Goal: Task Accomplishment & Management: Manage account settings

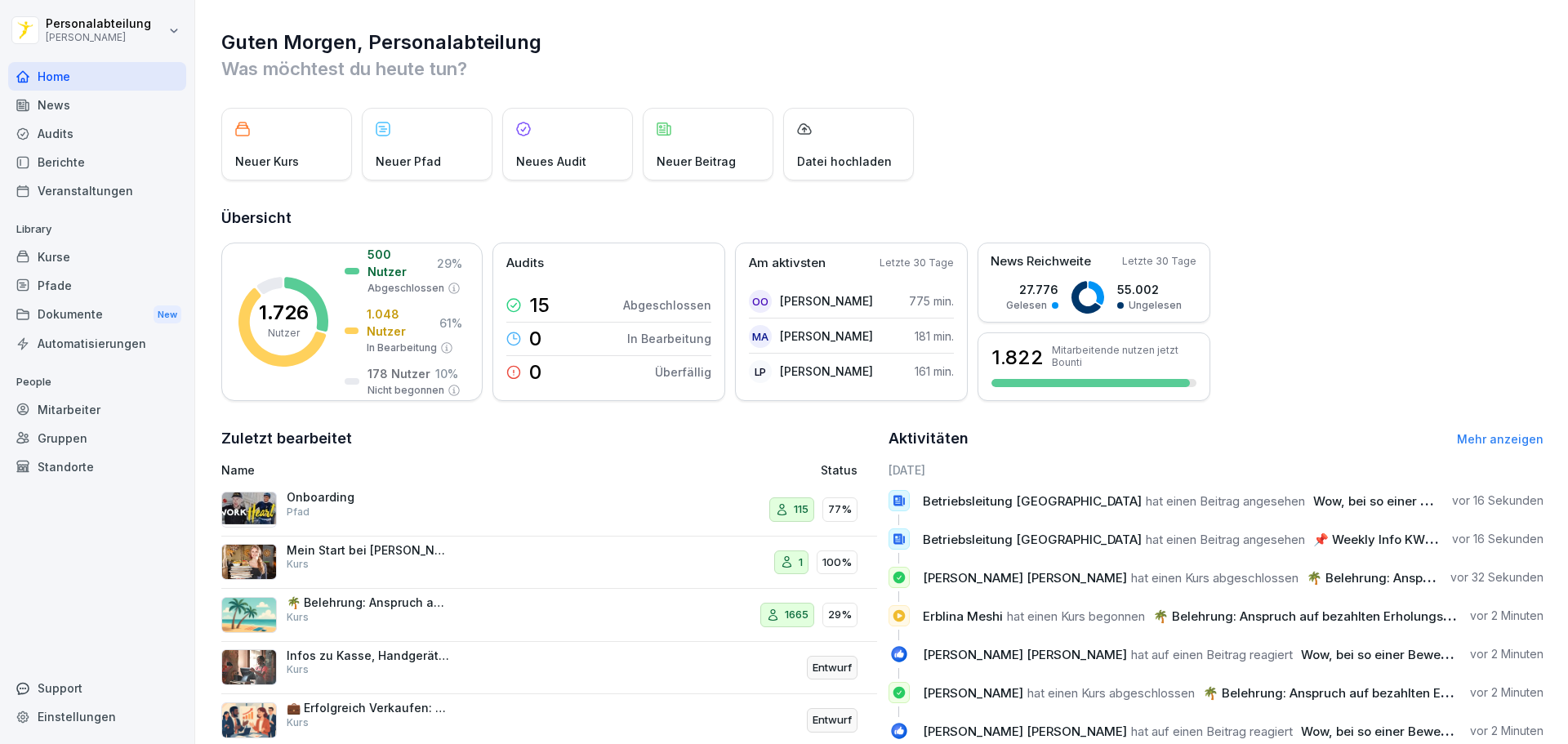
click at [80, 107] on div "News" at bounding box center [96, 104] width 178 height 29
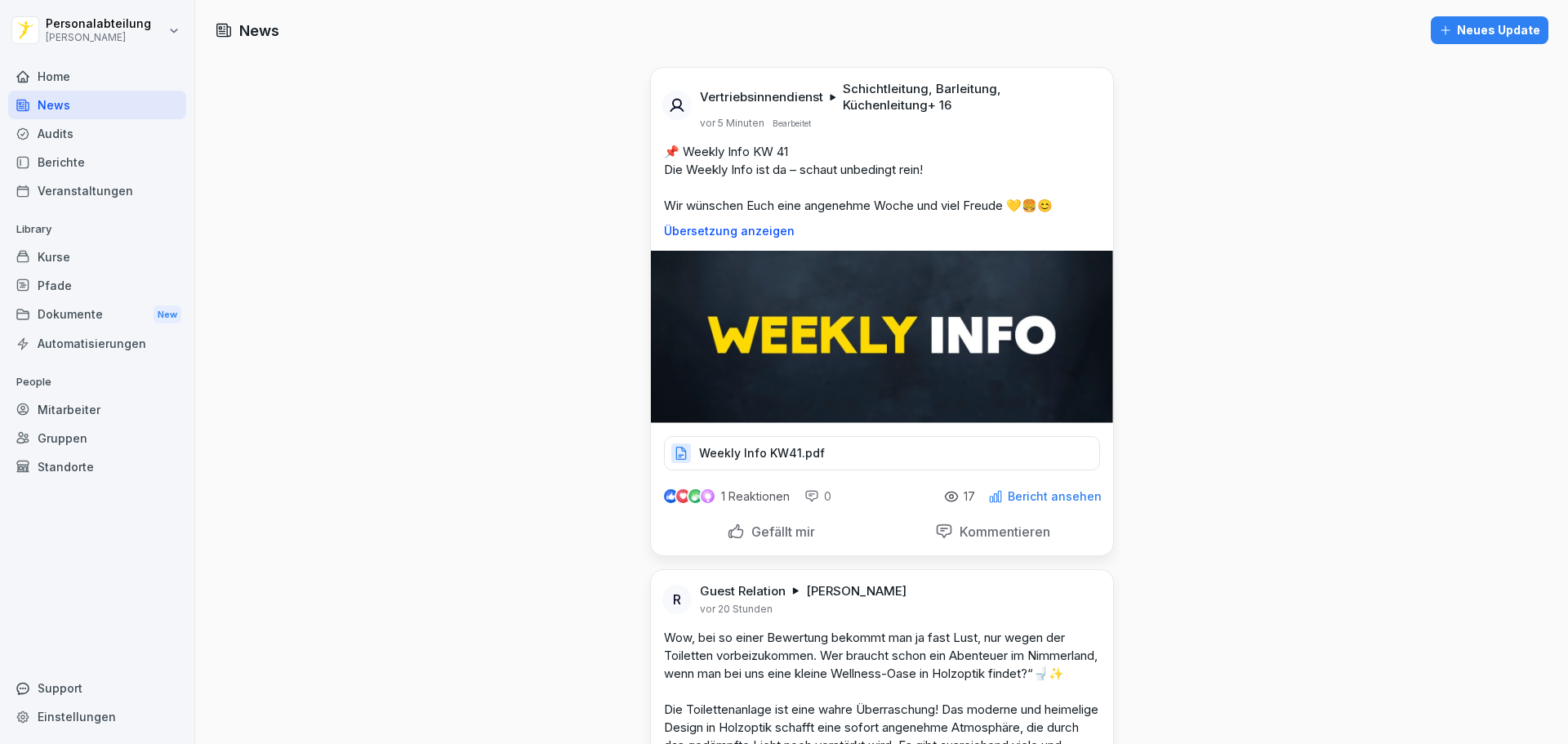
click at [812, 456] on p "Weekly Info KW41.pdf" at bounding box center [762, 453] width 126 height 16
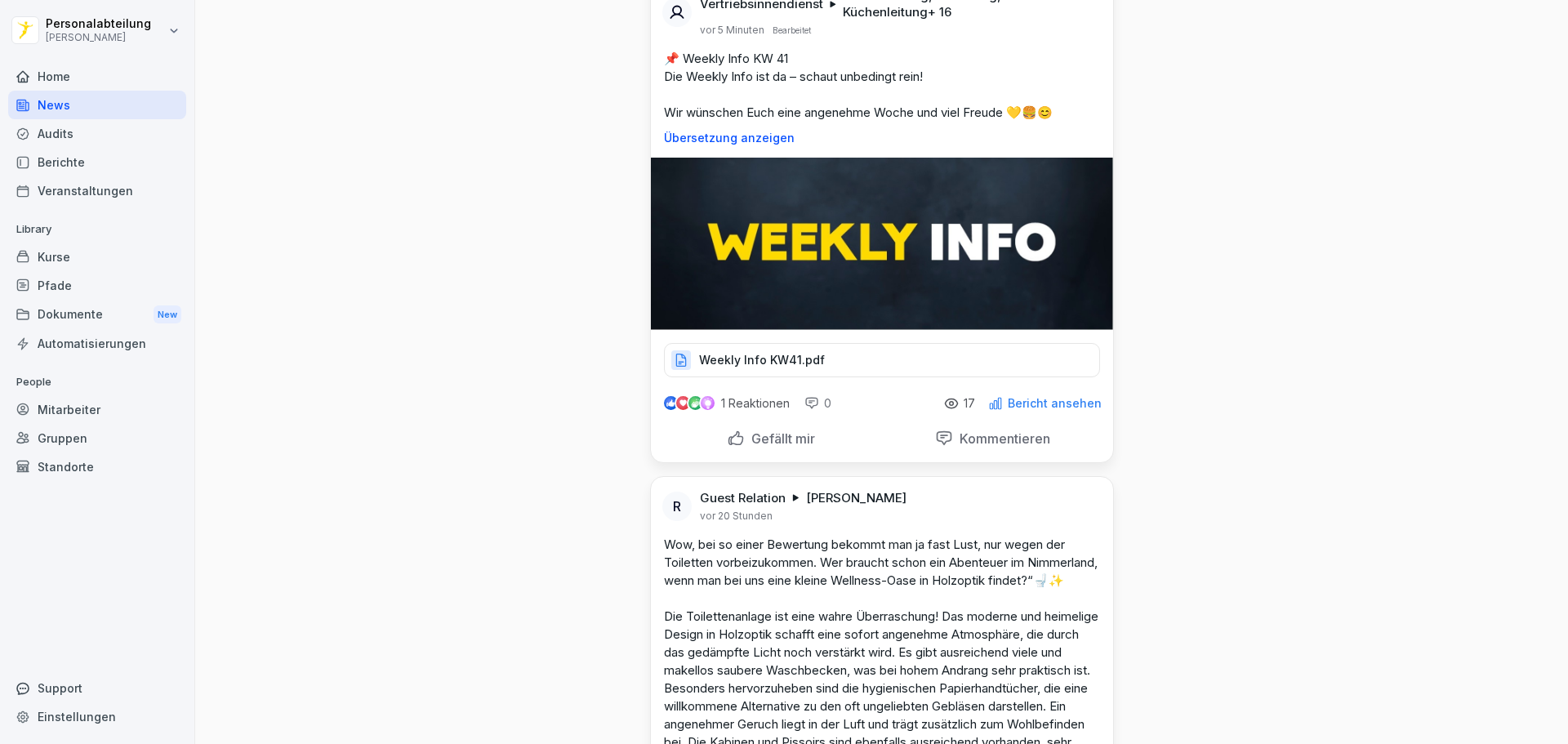
drag, startPoint x: 547, startPoint y: 255, endPoint x: 655, endPoint y: -46, distance: 319.8
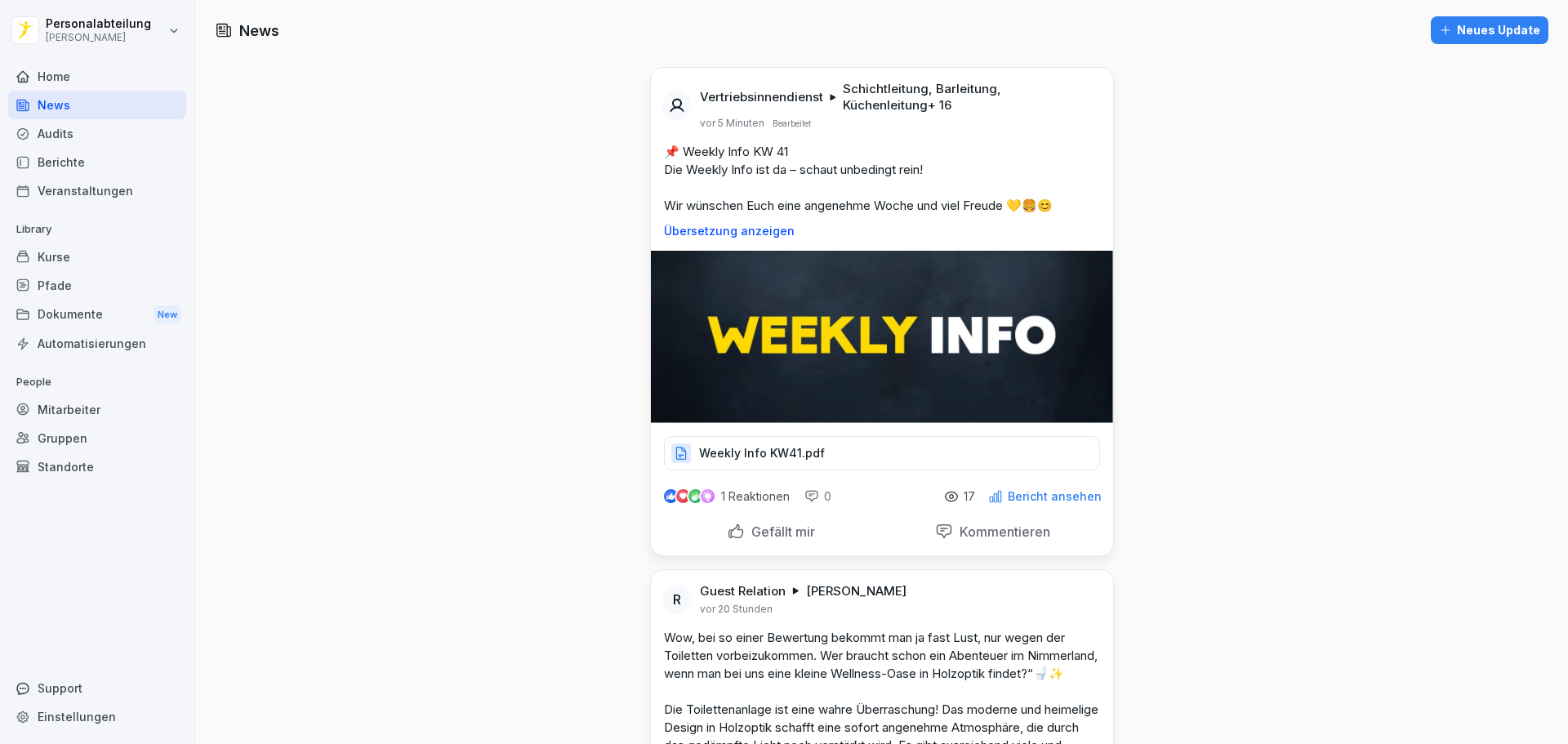
click at [113, 402] on div "Mitarbeiter" at bounding box center [96, 409] width 178 height 29
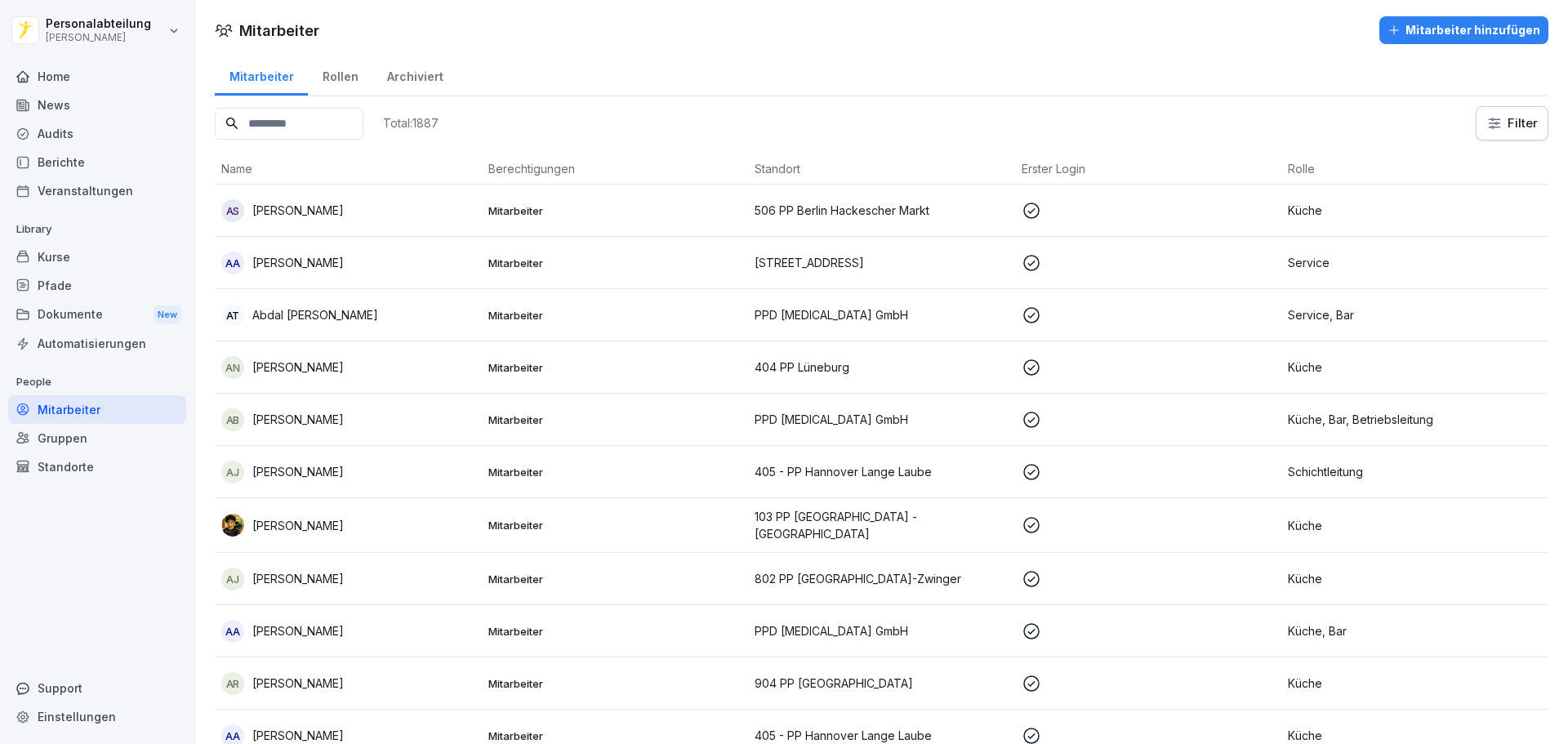
click at [350, 128] on input at bounding box center [289, 124] width 149 height 32
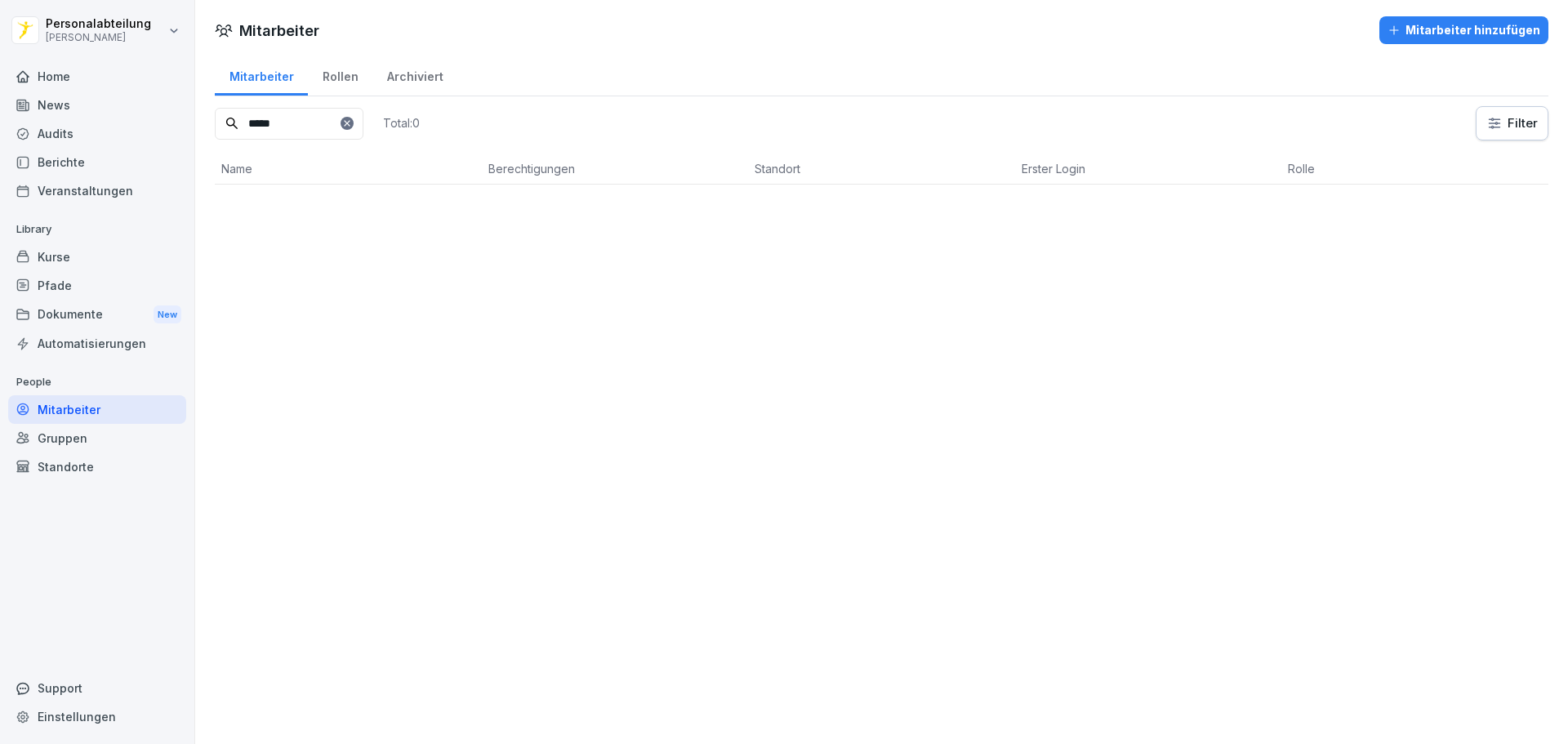
type input "*****"
click at [399, 75] on div "Archiviert" at bounding box center [415, 74] width 85 height 42
click at [324, 128] on input at bounding box center [289, 118] width 149 height 32
type input "*****"
click at [261, 66] on div "Mitarbeiter" at bounding box center [261, 70] width 93 height 42
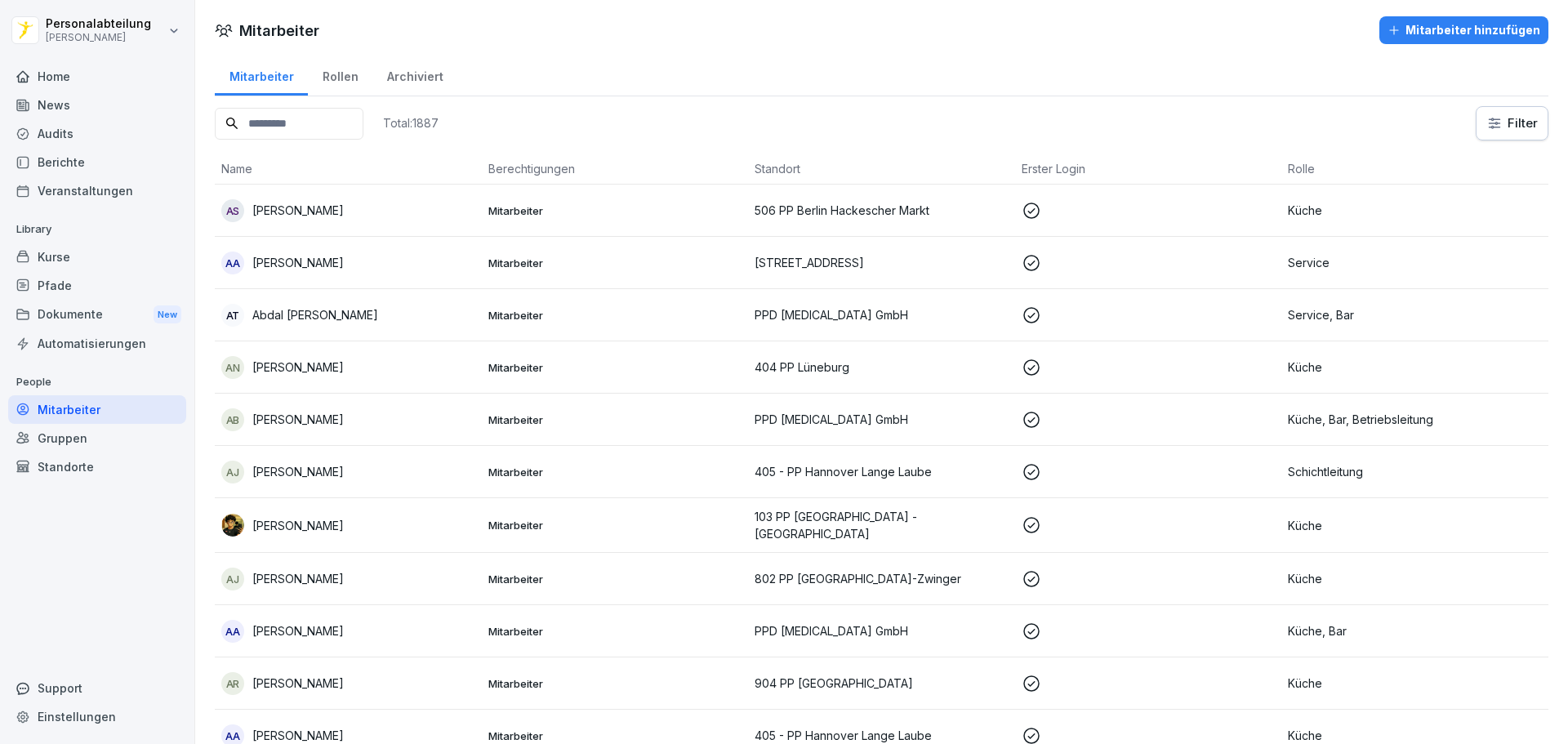
click at [323, 120] on input at bounding box center [289, 124] width 149 height 32
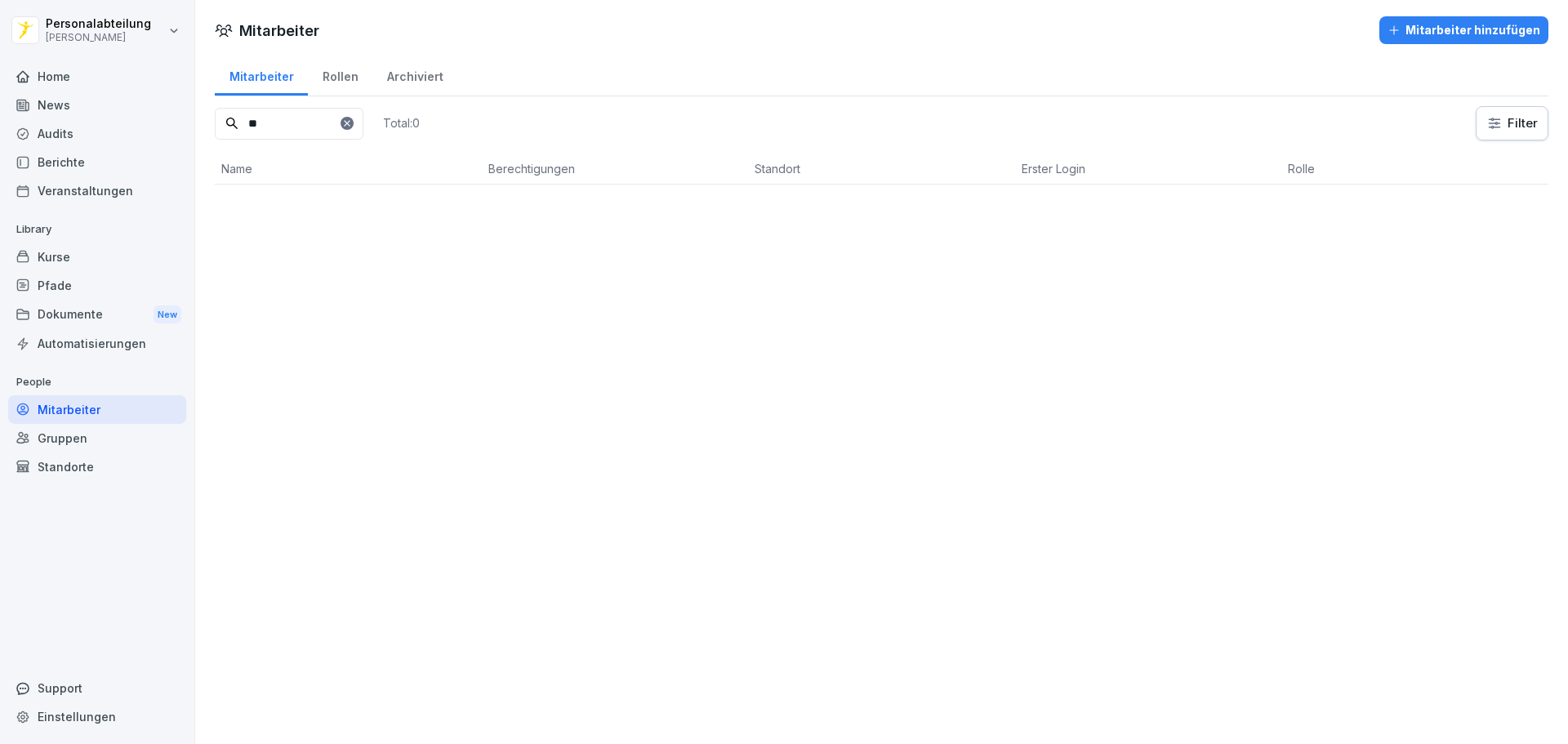
type input "*"
type input "****"
click at [354, 124] on div at bounding box center [347, 123] width 13 height 13
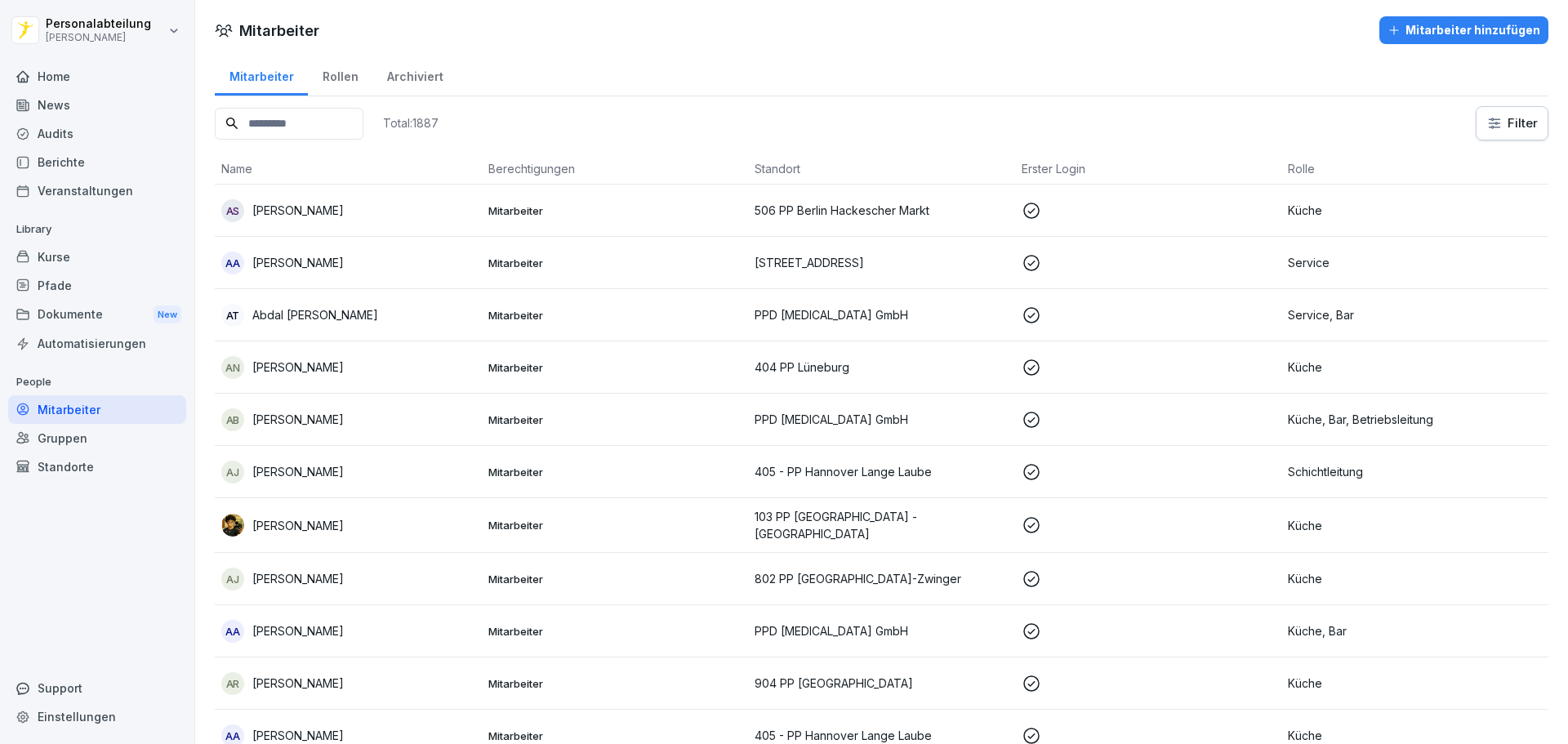
click at [1517, 127] on html "Personalabteilung [PERSON_NAME] Home News Audits Berichte Veranstaltungen Libra…" at bounding box center [784, 372] width 1568 height 744
type input "****"
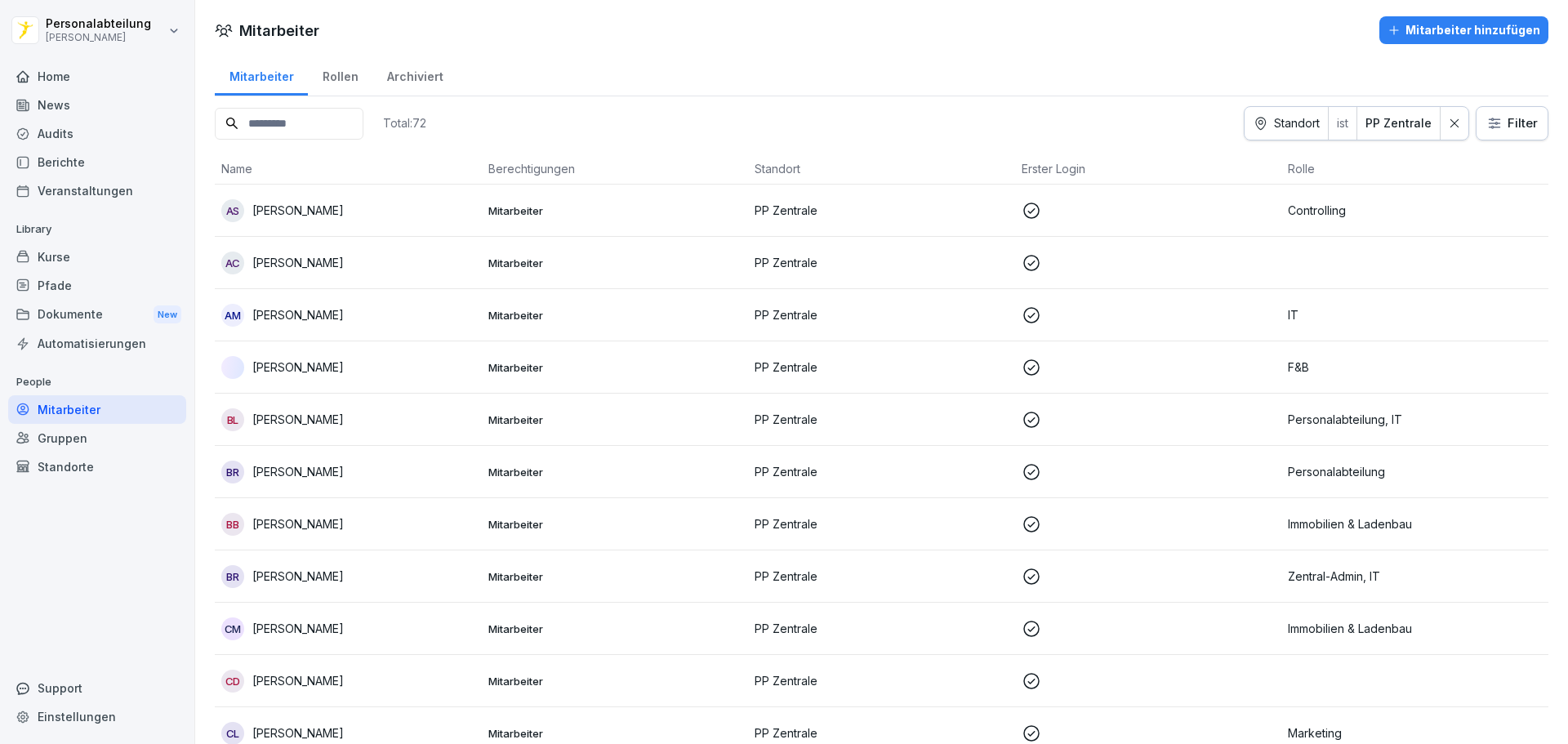
click at [343, 67] on div "Rollen" at bounding box center [340, 74] width 65 height 42
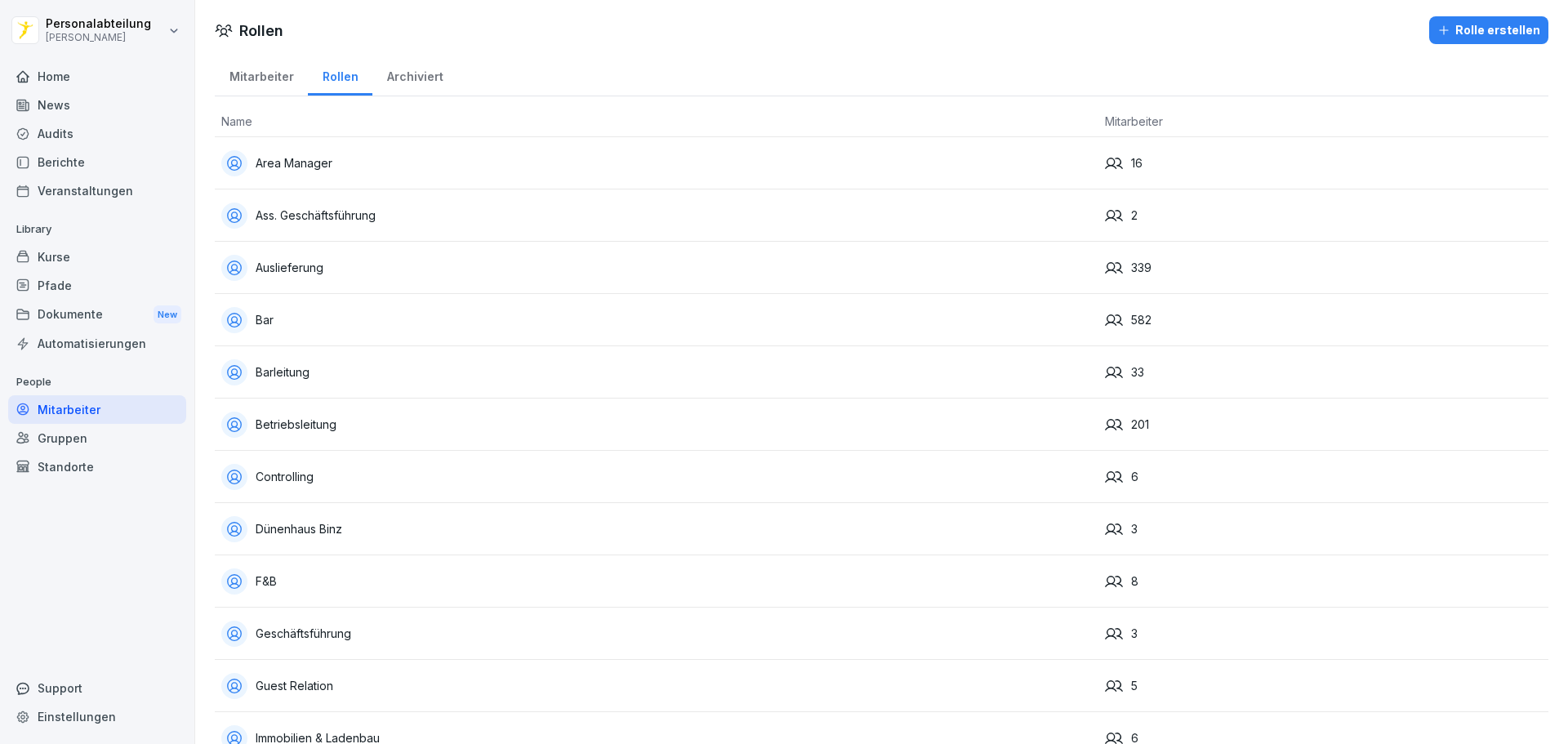
click at [241, 75] on div "Mitarbeiter" at bounding box center [261, 74] width 93 height 42
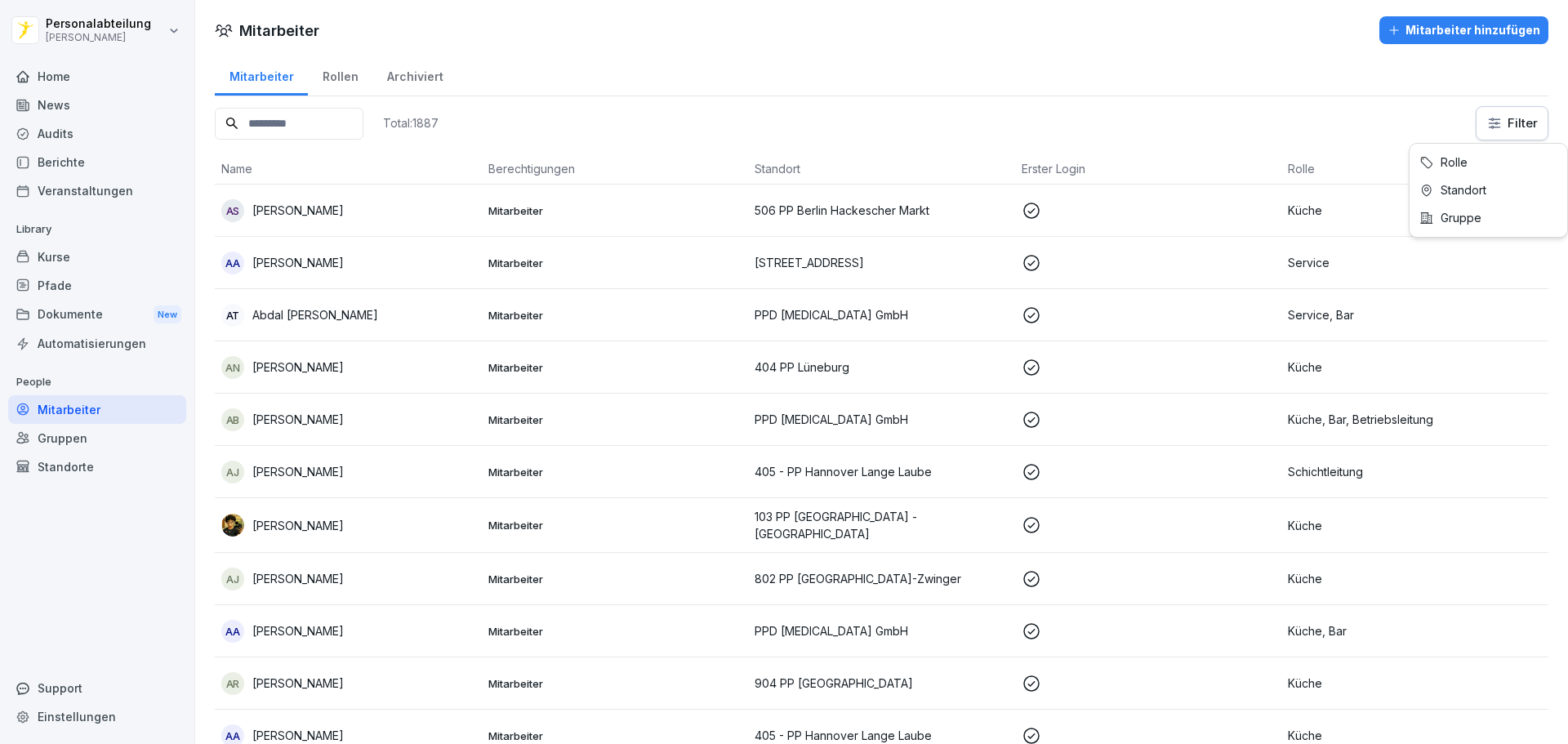
click at [1513, 119] on html "Personalabteilung [PERSON_NAME] Home News Audits Berichte Veranstaltungen Libra…" at bounding box center [784, 372] width 1568 height 744
click at [1515, 136] on html "Personalabteilung [PERSON_NAME] Home News Audits Berichte Veranstaltungen Libra…" at bounding box center [784, 372] width 1568 height 744
click at [1503, 130] on html "Personalabteilung [PERSON_NAME] Home News Audits Berichte Veranstaltungen Libra…" at bounding box center [784, 372] width 1568 height 744
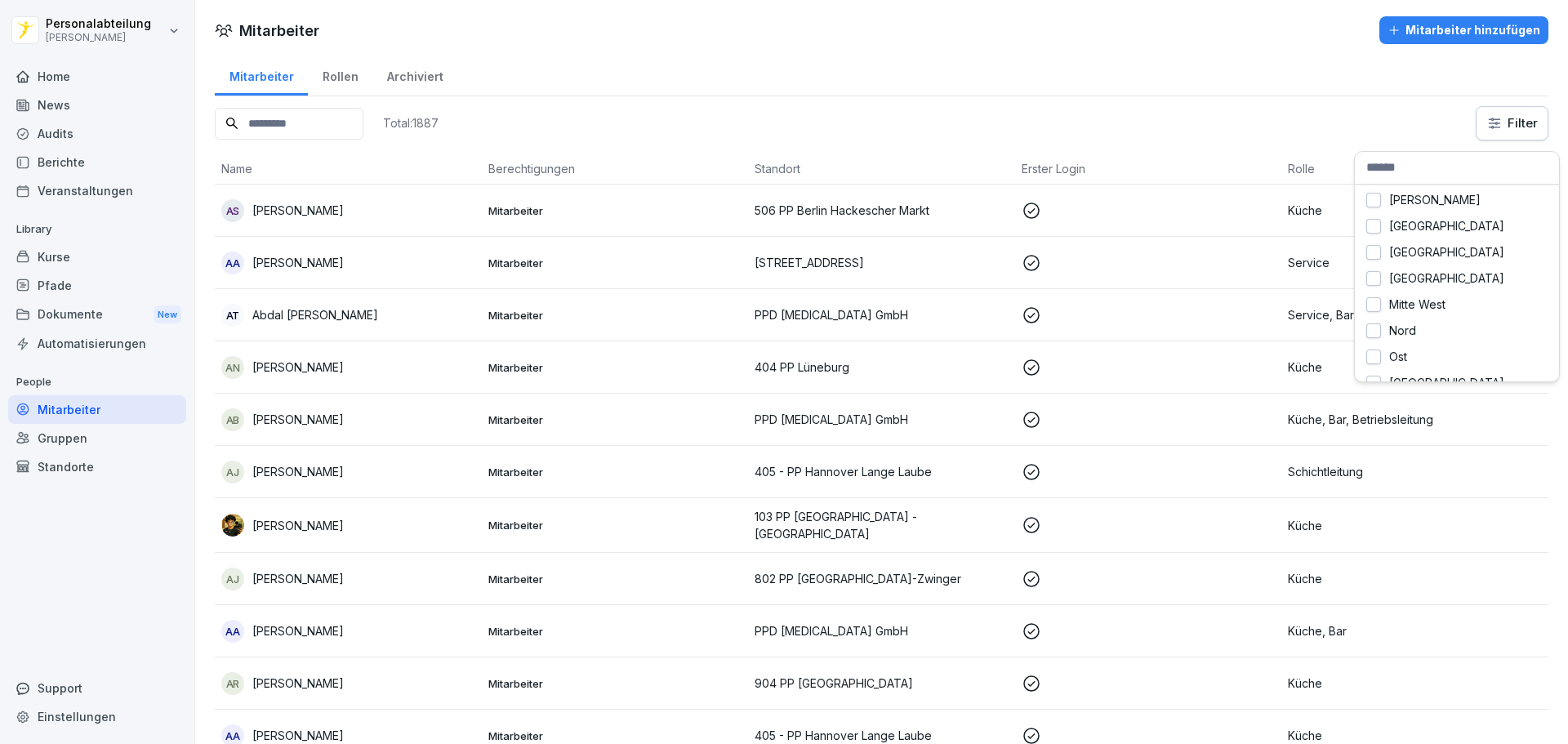
click at [1486, 130] on html "Personalabteilung [PERSON_NAME] Home News Audits Berichte Veranstaltungen Libra…" at bounding box center [784, 372] width 1568 height 744
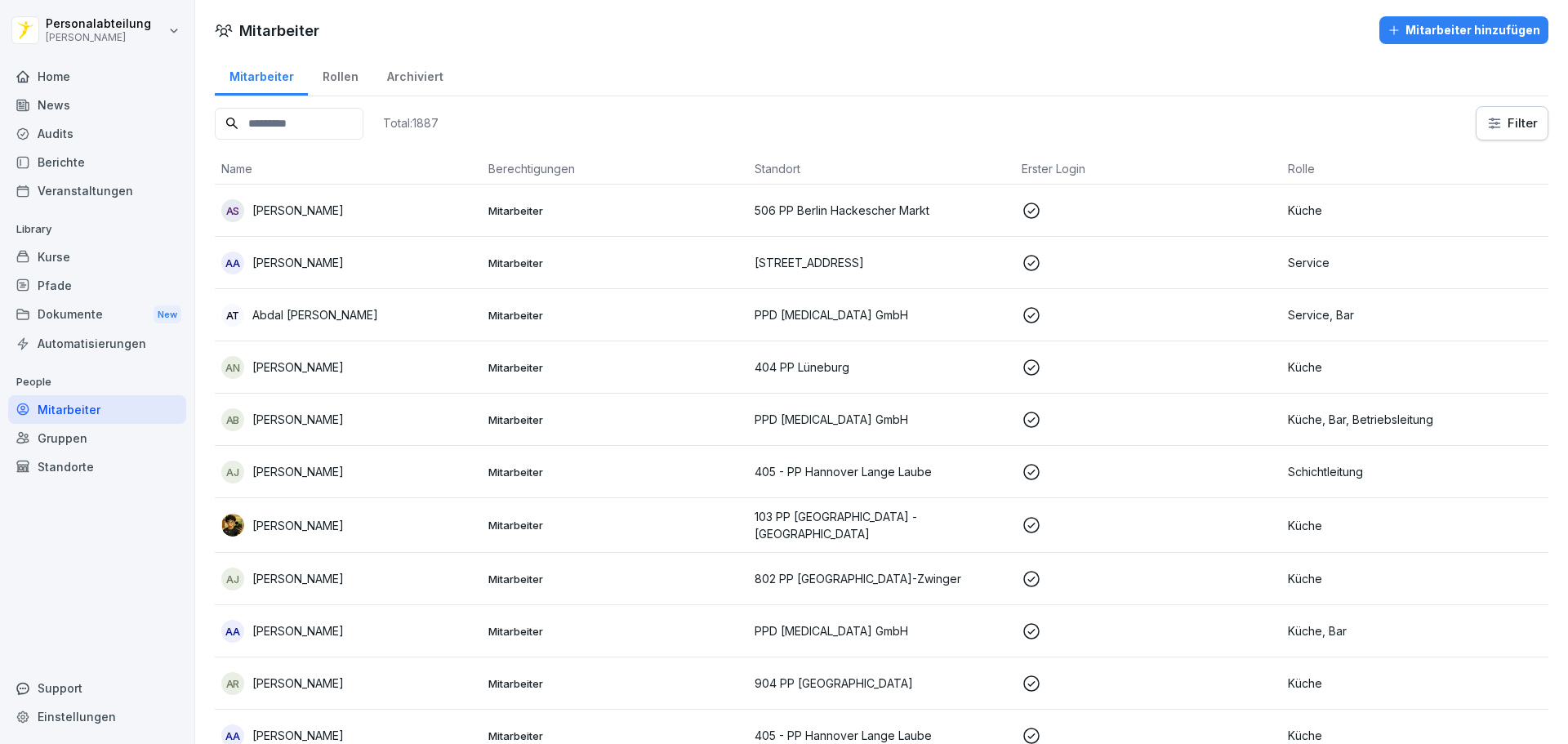
click at [535, 175] on th "Berechtigungen" at bounding box center [615, 169] width 267 height 31
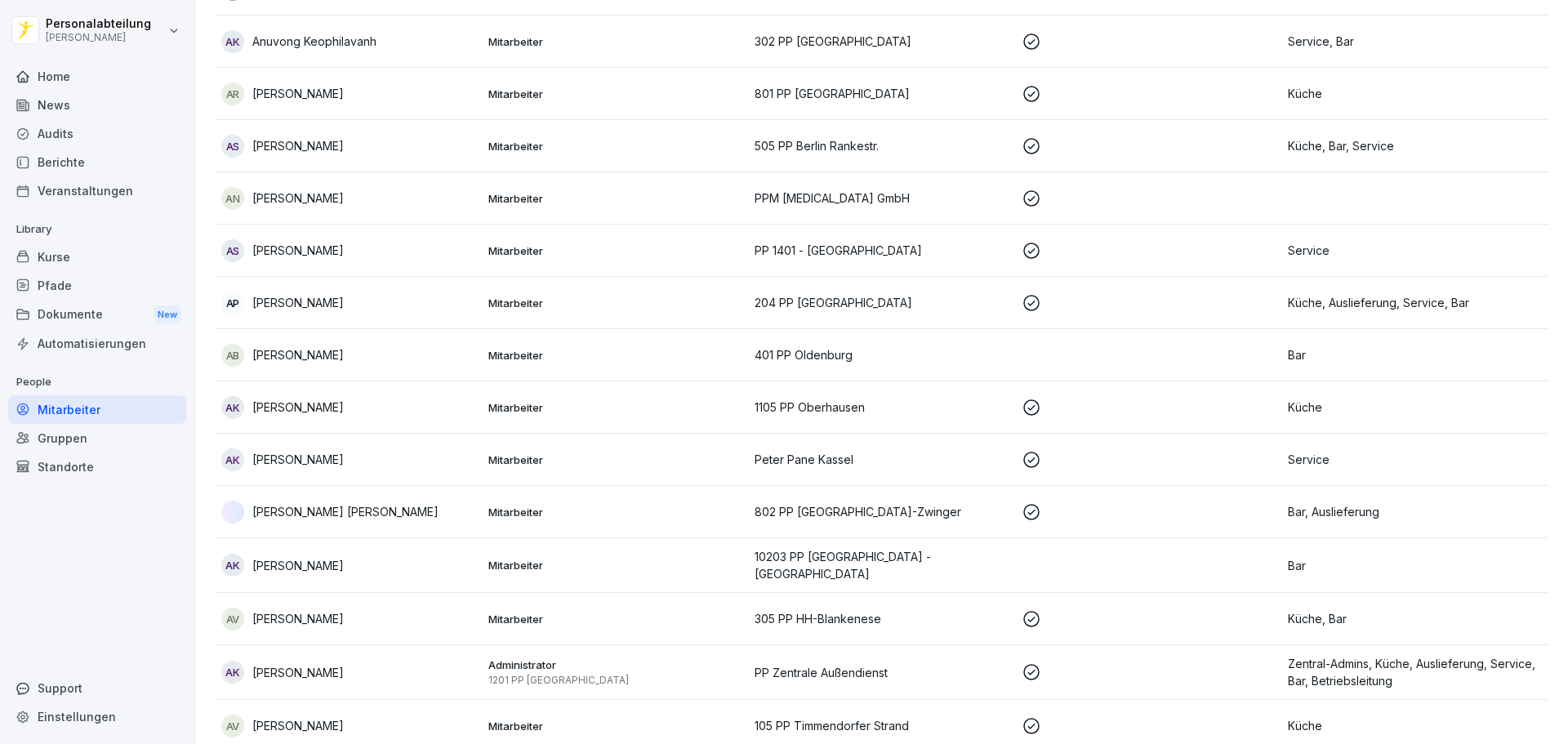
drag, startPoint x: 824, startPoint y: 150, endPoint x: 799, endPoint y: 455, distance: 306.0
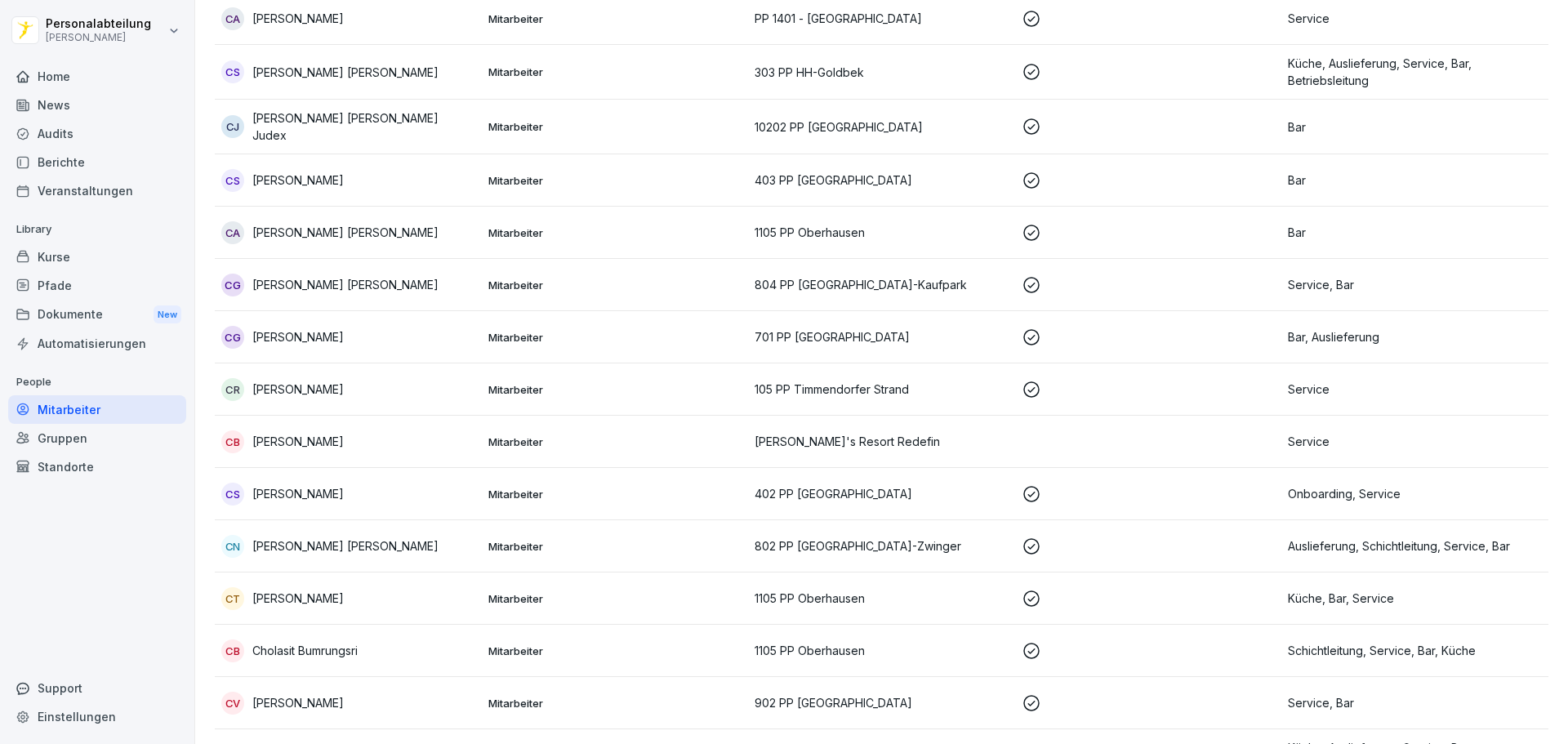
scroll to position [20441, 0]
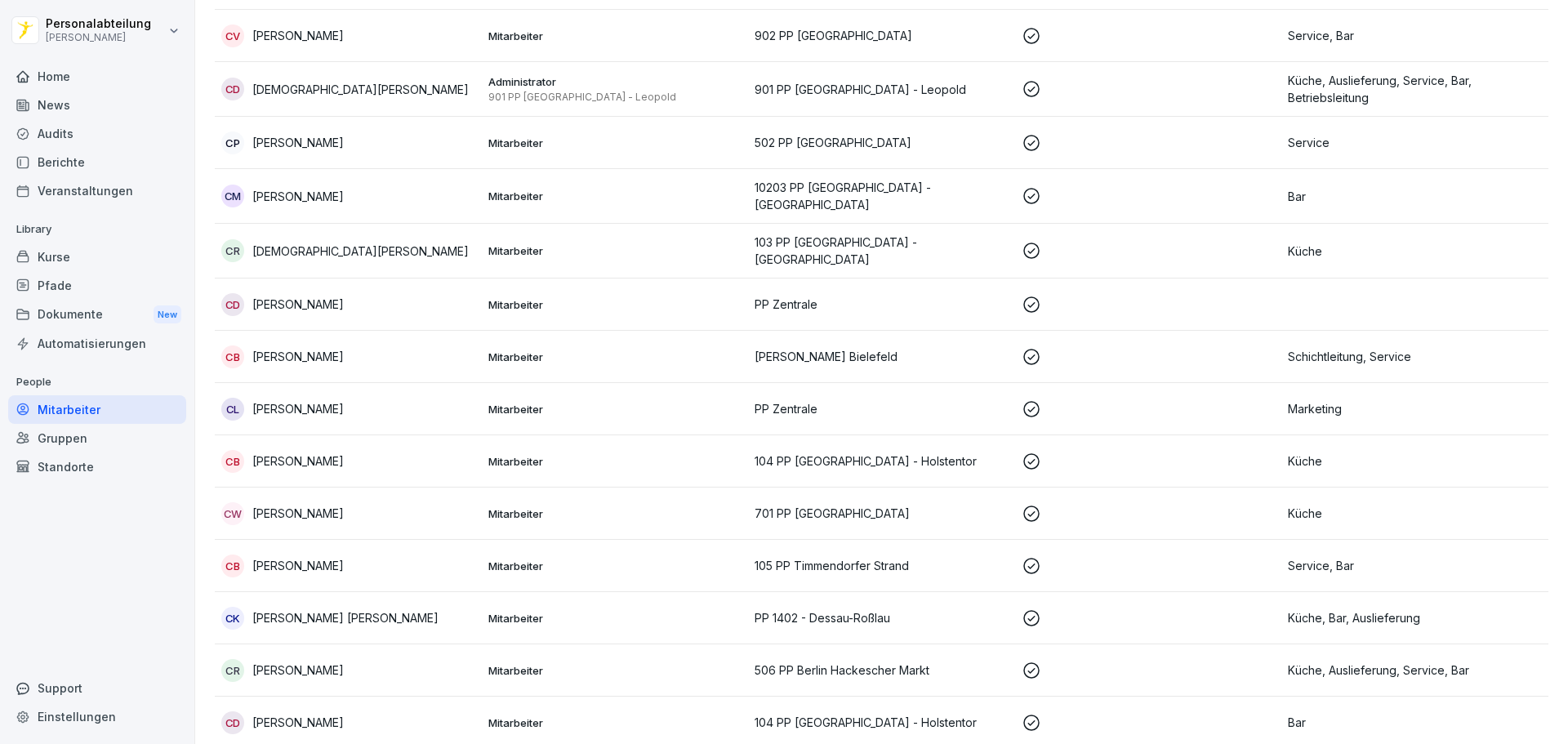
drag, startPoint x: 670, startPoint y: 499, endPoint x: 692, endPoint y: 632, distance: 134.8
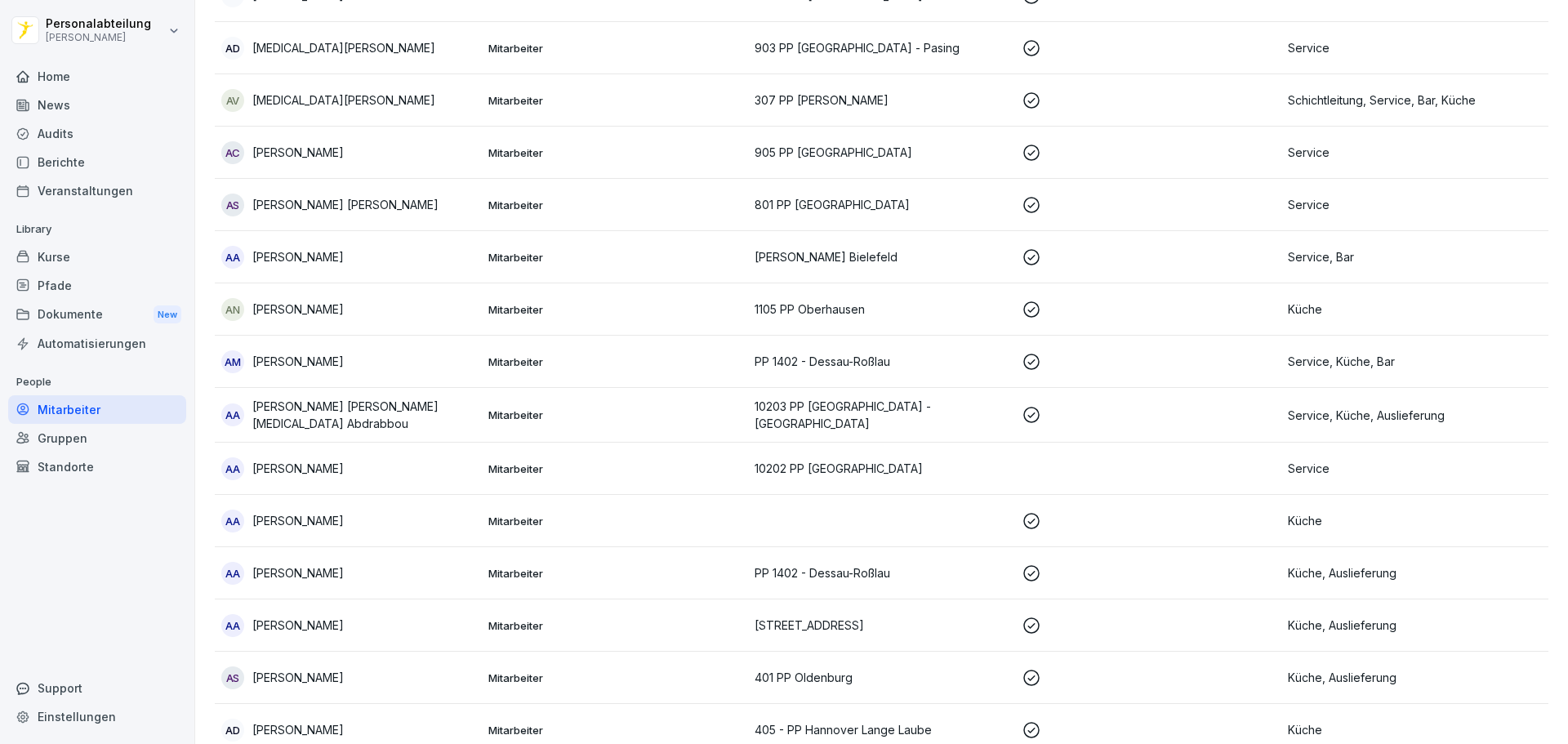
scroll to position [0, 0]
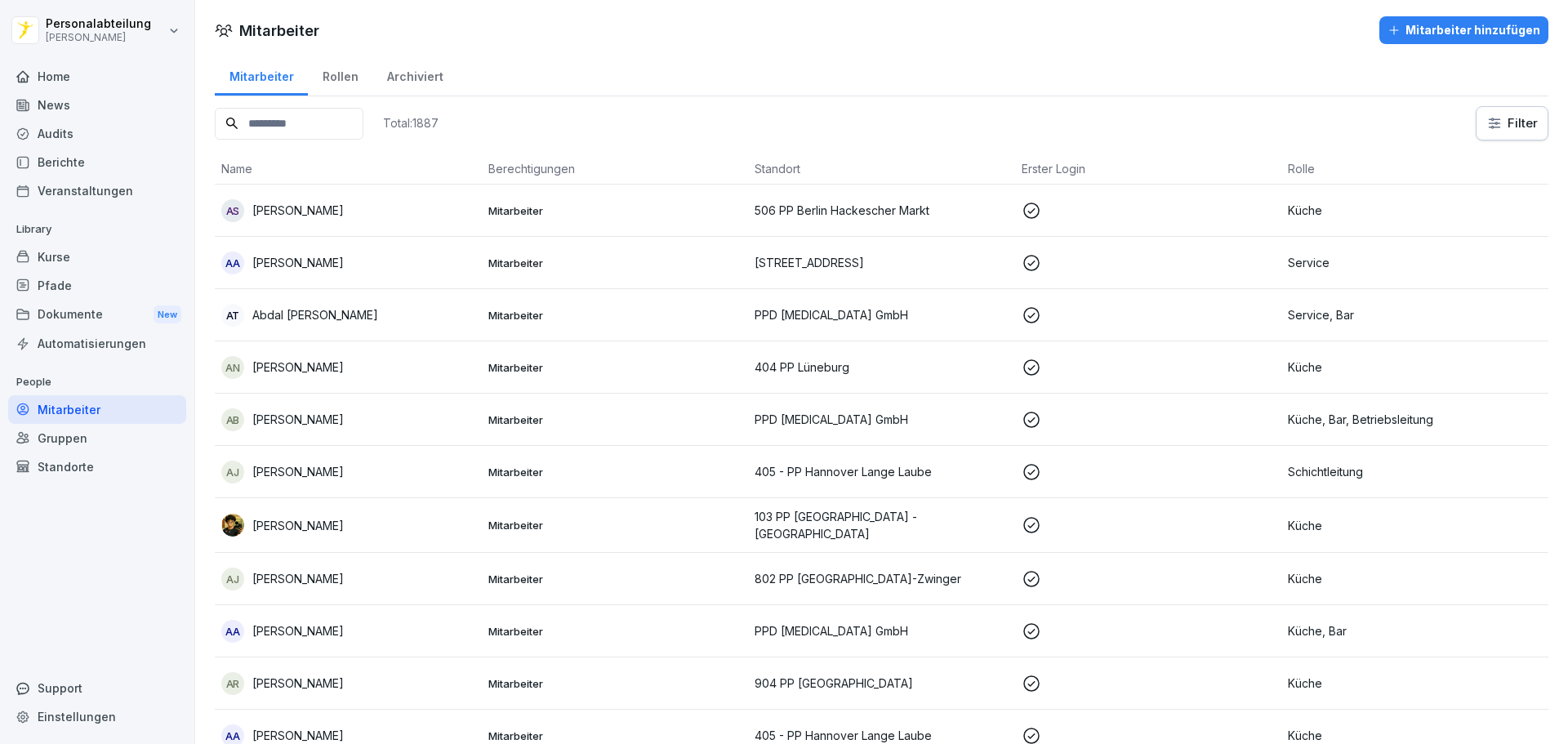
drag, startPoint x: 430, startPoint y: 698, endPoint x: 397, endPoint y: 117, distance: 581.9
click at [363, 116] on input at bounding box center [289, 124] width 149 height 32
type input "*****"
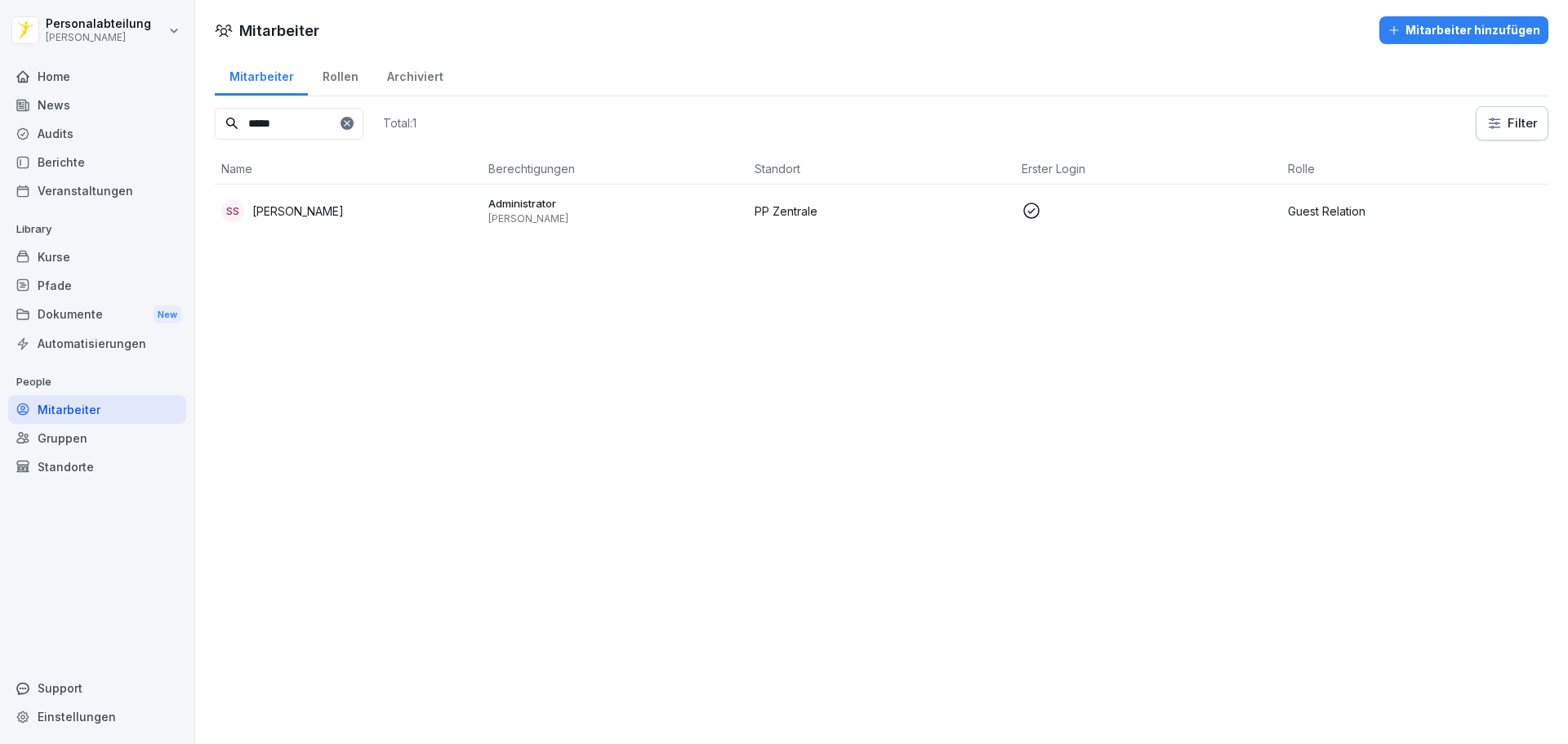
drag, startPoint x: 378, startPoint y: 117, endPoint x: 150, endPoint y: 126, distance: 228.2
click at [150, 126] on div "Personalabteilung [PERSON_NAME] Home News Audits Berichte Veranstaltungen Libra…" at bounding box center [784, 372] width 1568 height 744
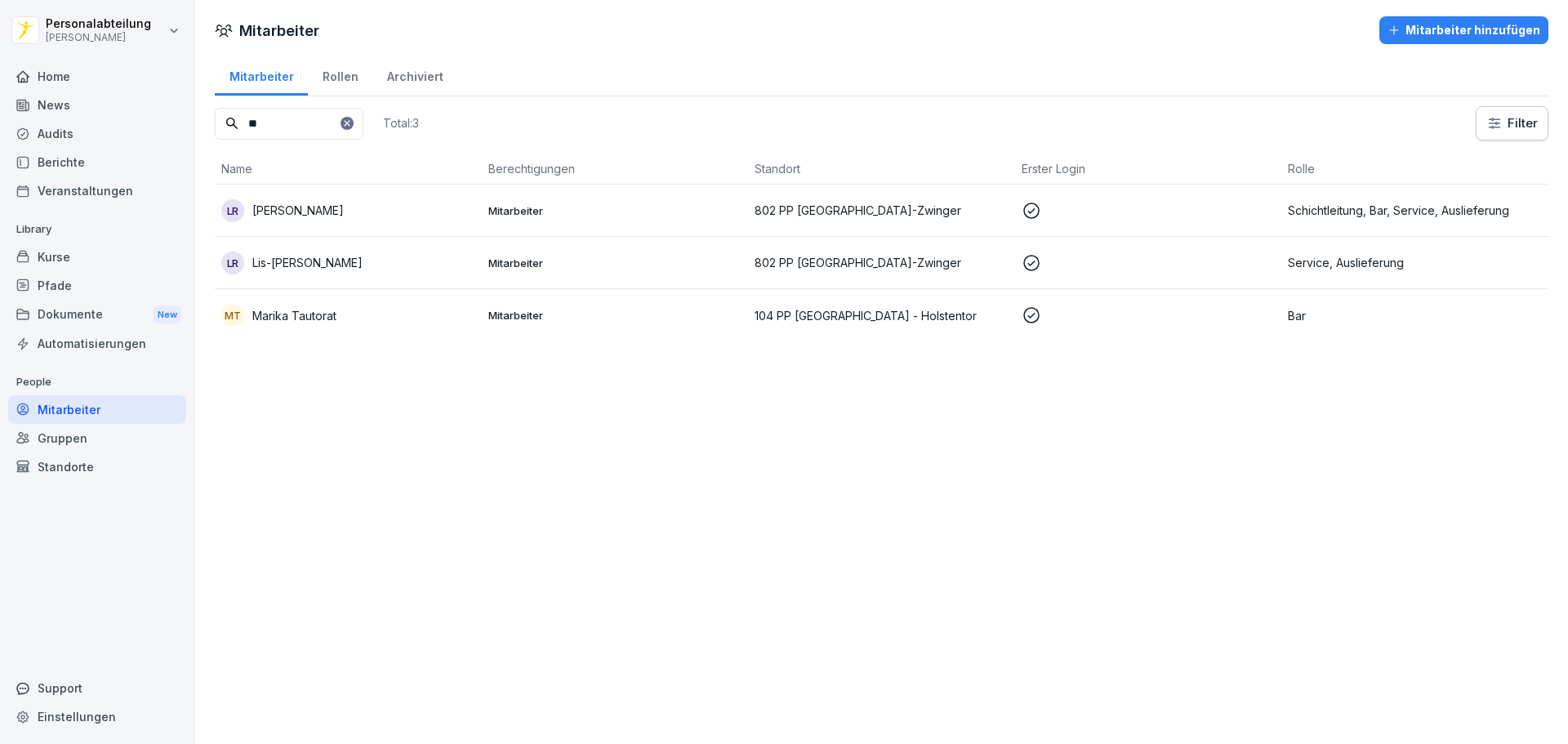
type input "*"
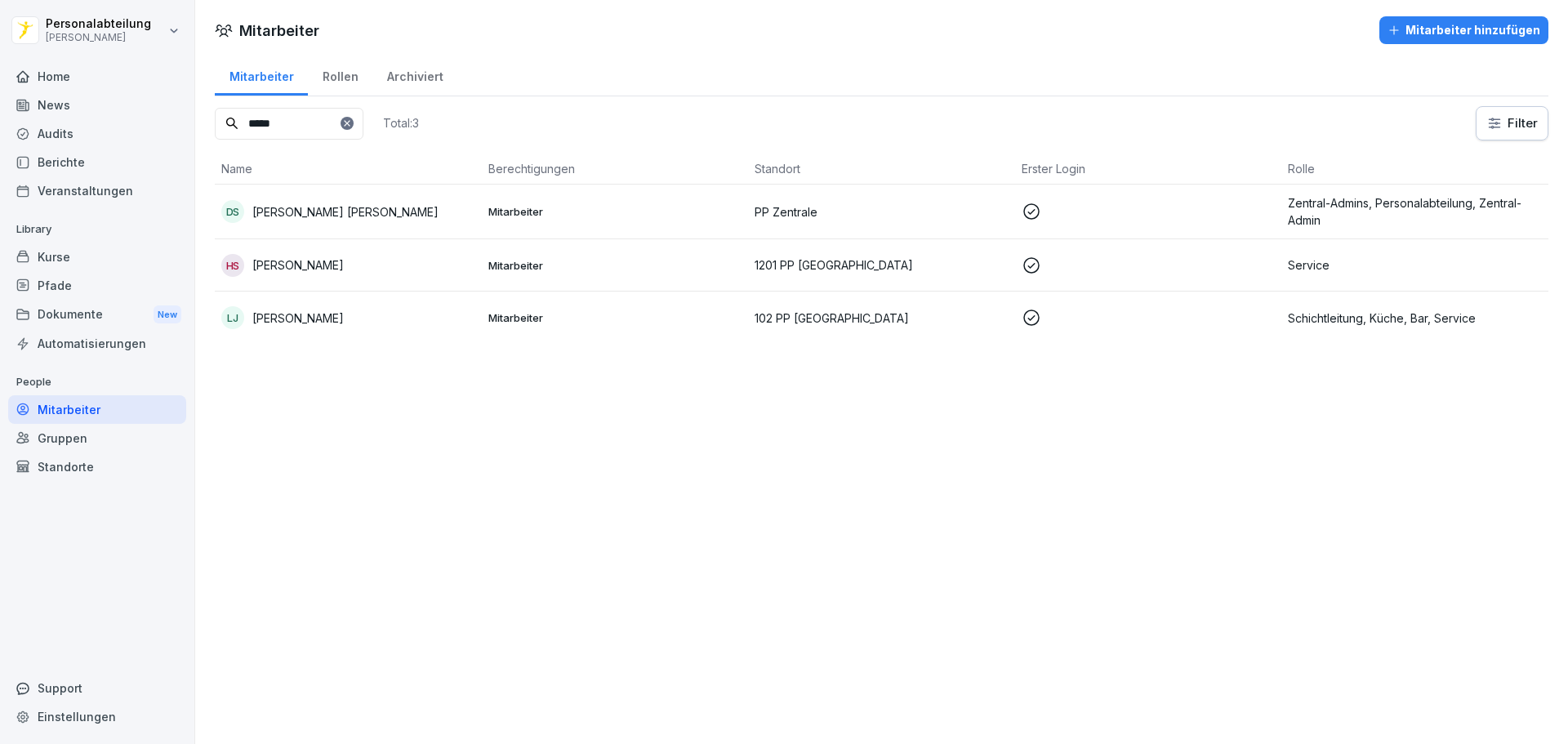
type input "*****"
click at [352, 119] on icon at bounding box center [348, 123] width 10 height 10
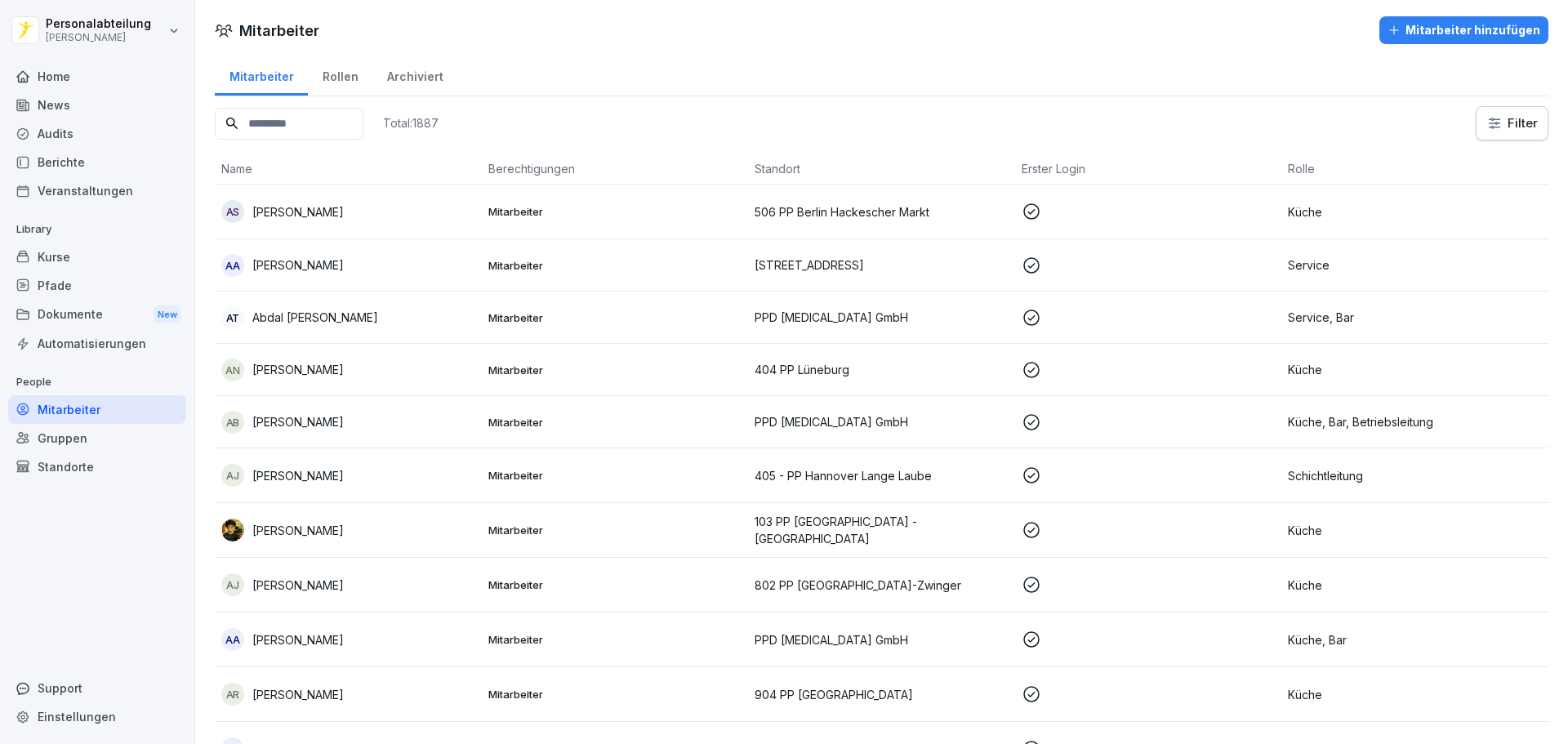
click at [1491, 111] on html "Personalabteilung [PERSON_NAME] Home News Audits Berichte Veranstaltungen Libra…" at bounding box center [784, 372] width 1568 height 744
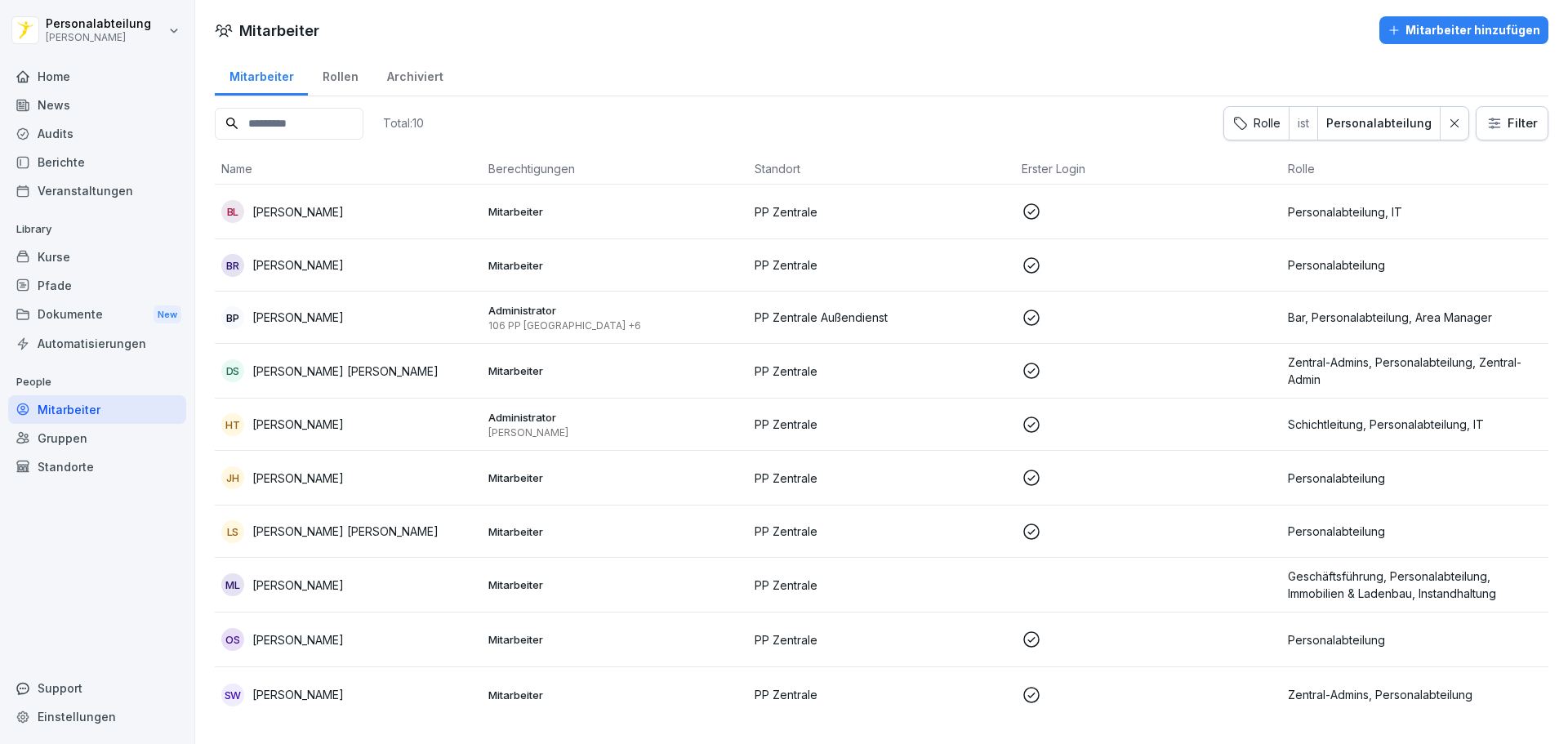
scroll to position [3, 0]
click at [413, 567] on td "[PERSON_NAME]" at bounding box center [348, 585] width 267 height 55
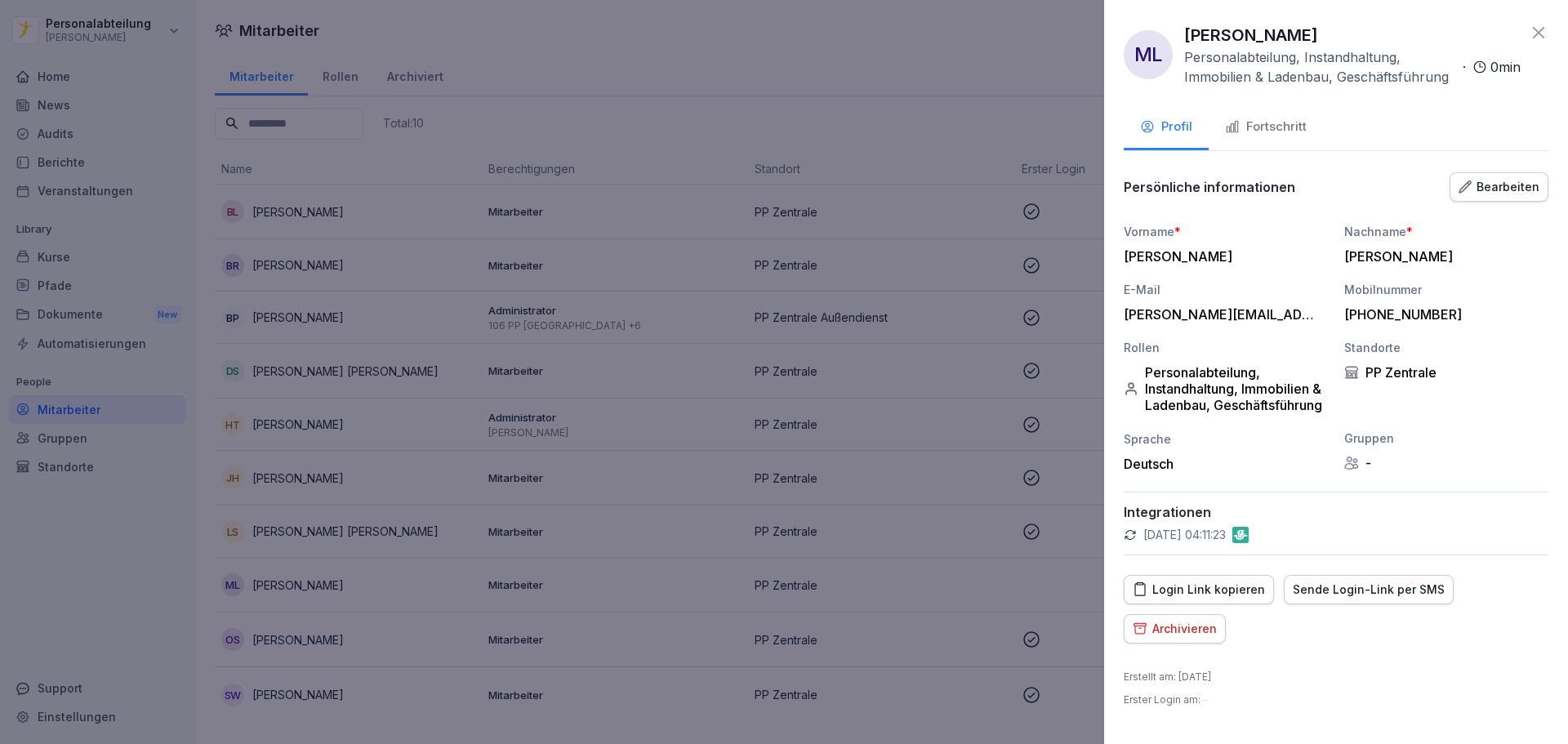
click at [928, 321] on div at bounding box center [784, 372] width 1568 height 744
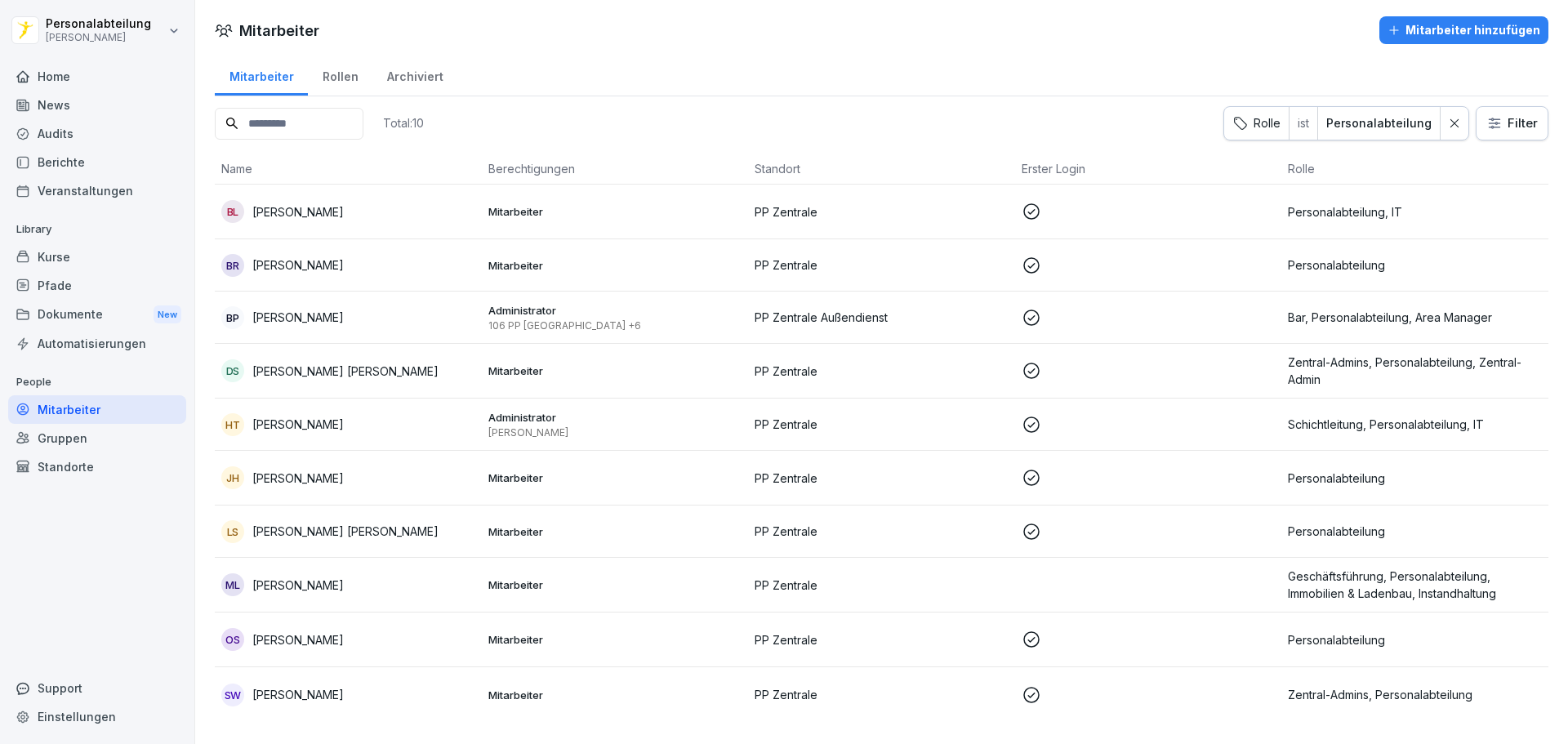
click at [61, 82] on div "Home" at bounding box center [96, 76] width 178 height 29
